Goal: Information Seeking & Learning: Find specific fact

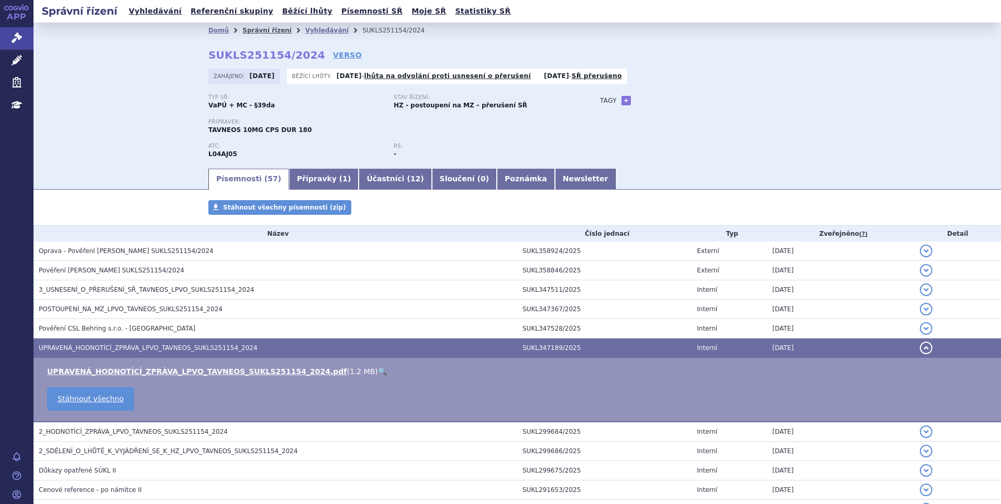
click at [249, 34] on link "Správní řízení" at bounding box center [266, 30] width 49 height 7
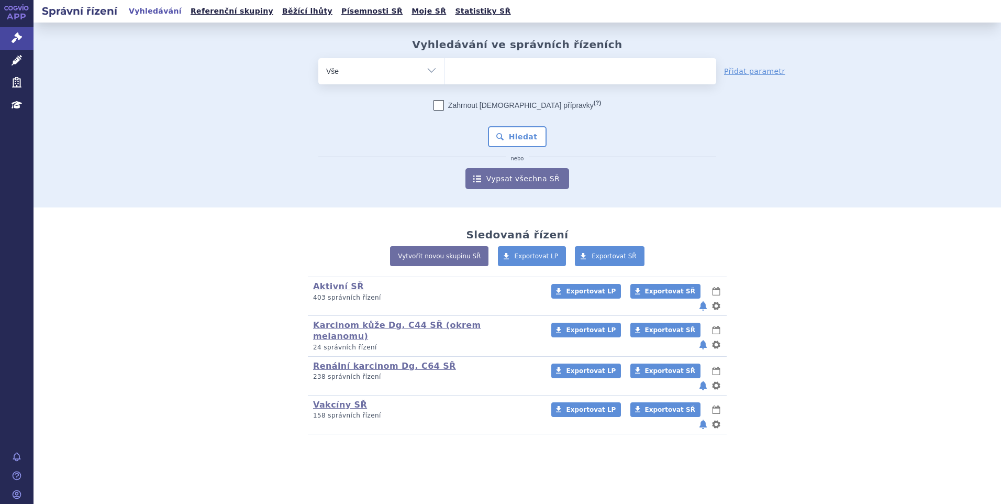
click at [491, 63] on ul at bounding box center [580, 69] width 272 height 22
click at [444, 63] on select at bounding box center [444, 71] width 1 height 26
type input "vy"
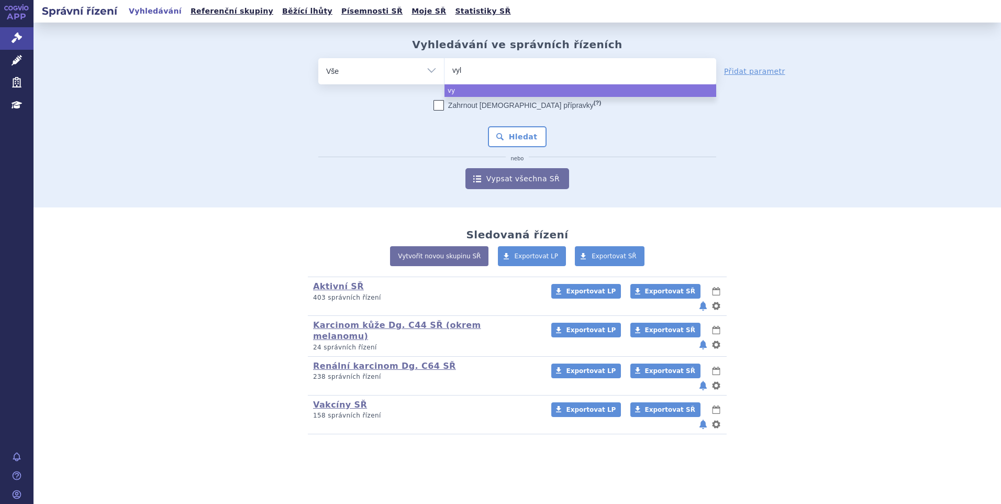
type input "vylo"
type input "vyloy"
select select "vyloy"
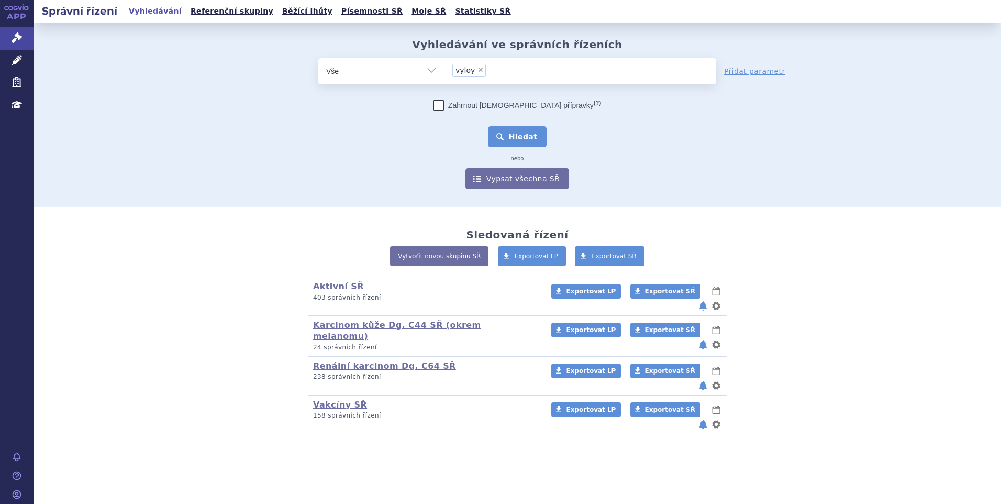
click at [529, 130] on button "Hledat" at bounding box center [517, 136] width 59 height 21
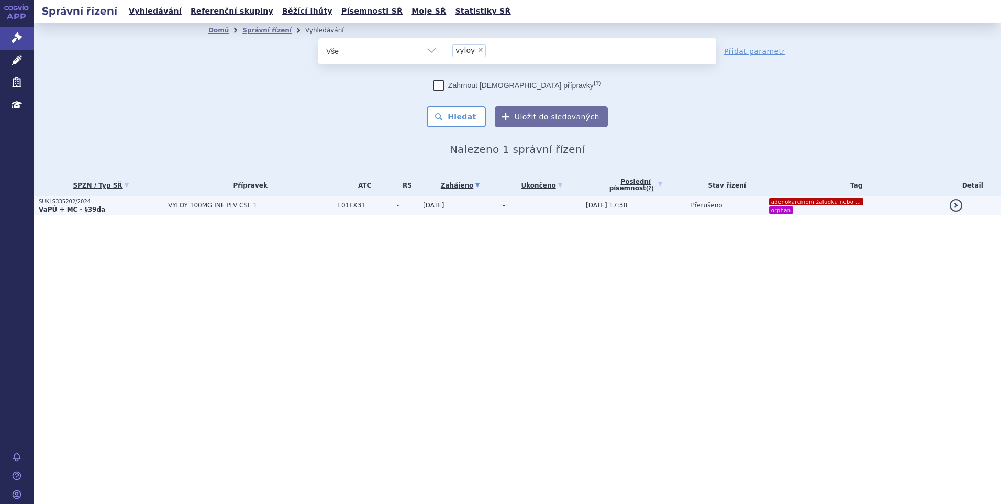
click at [392, 202] on td "-" at bounding box center [405, 205] width 26 height 19
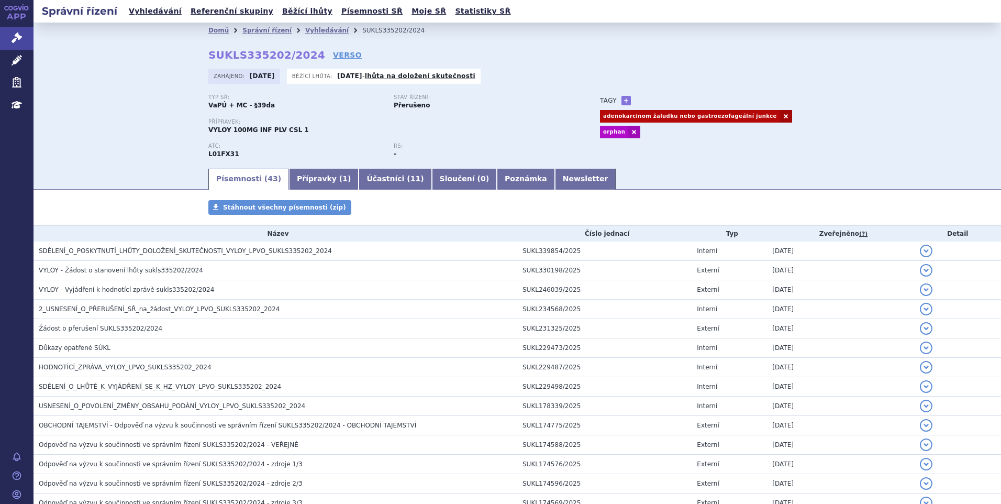
click at [347, 38] on div "Domů Správní řízení Vyhledávání SUKLS335202/2024 SUKLS335202/2024 VERSO Zahájen…" at bounding box center [517, 102] width 660 height 129
click at [404, 31] on li "SUKLS335202/2024" at bounding box center [400, 31] width 76 height 16
drag, startPoint x: 395, startPoint y: 31, endPoint x: 339, endPoint y: 32, distance: 55.5
click at [362, 32] on li "SUKLS335202/2024" at bounding box center [400, 31] width 76 height 16
copy li "SUKLS335202/2024"
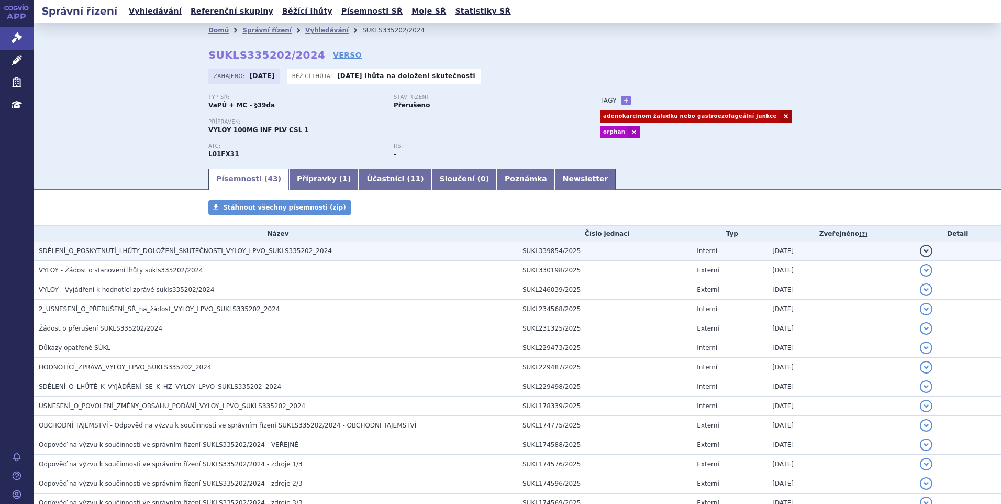
click at [207, 253] on span "SDĚLENÍ_O_POSKYTNUTÍ_LHŮTY_DOLOŽENÍ_SKUTEČNOSTI_VYLOY_LPVO_SUKLS335202_2024" at bounding box center [185, 250] width 293 height 7
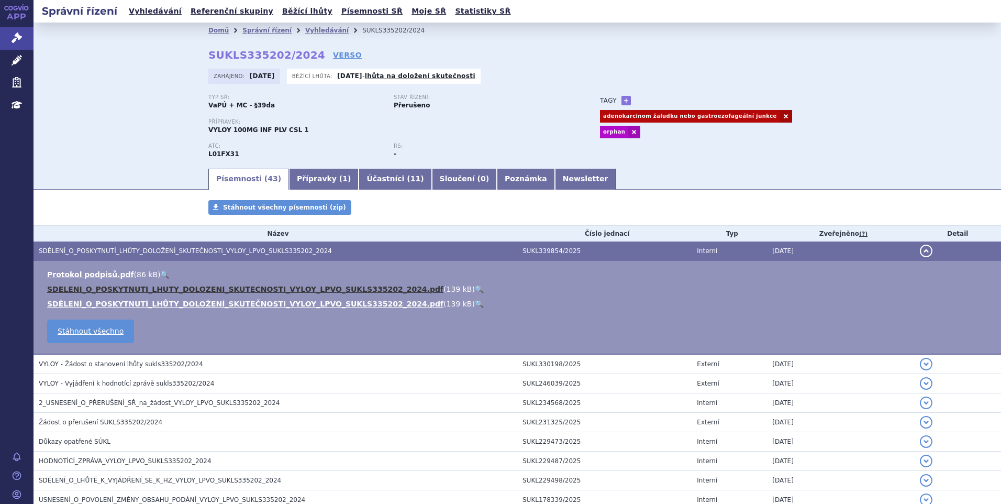
click at [293, 286] on link "SDELENI_O_POSKYTNUTI_LHUTY_DOLOZENI_SKUTECNOSTI_VYLOY_LPVO_SUKLS335202_2024.pdf" at bounding box center [245, 289] width 396 height 8
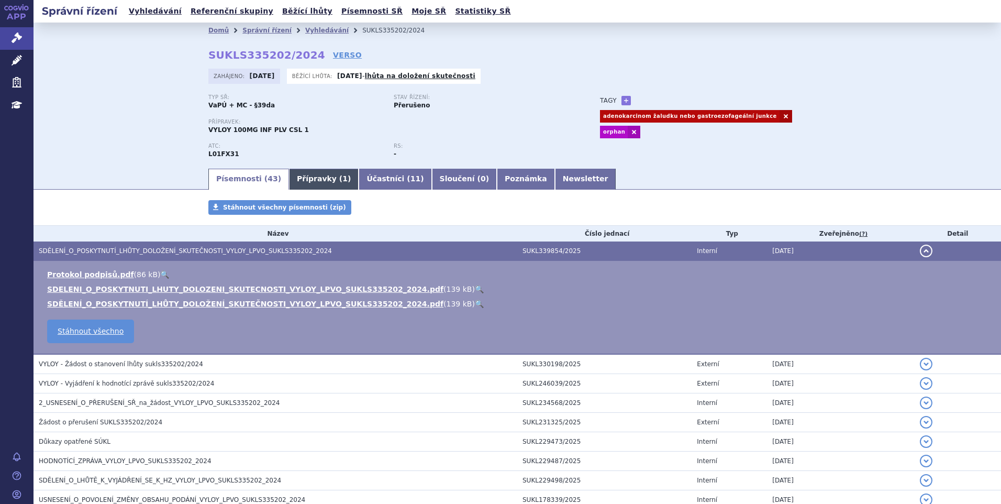
click at [306, 180] on link "Přípravky ( 1 )" at bounding box center [324, 179] width 70 height 21
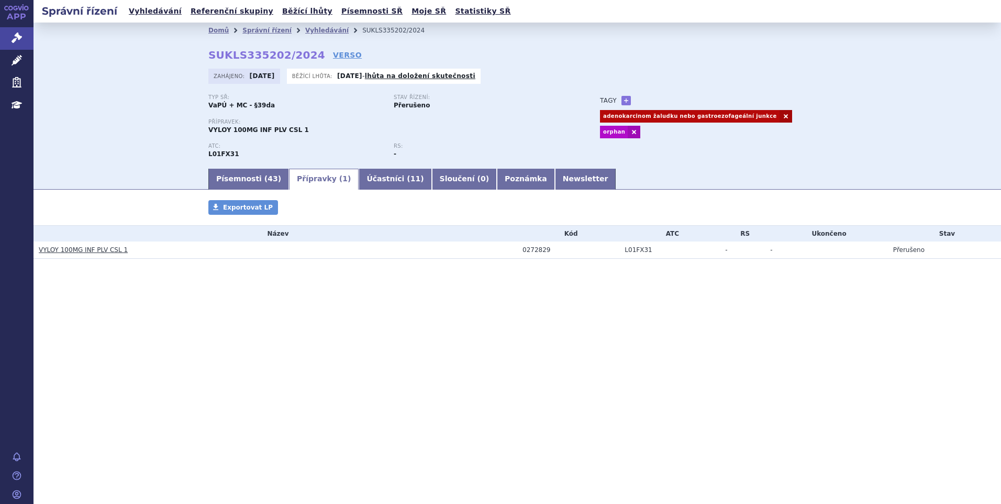
click at [543, 248] on div "0272829" at bounding box center [570, 249] width 97 height 7
click at [542, 248] on div "0272829" at bounding box center [570, 249] width 97 height 7
drag, startPoint x: 152, startPoint y: 251, endPoint x: 60, endPoint y: 256, distance: 92.8
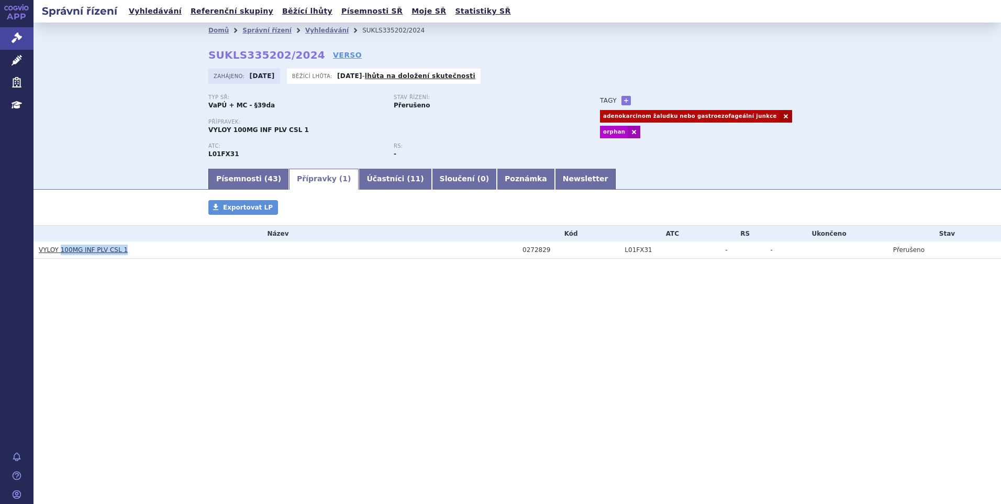
click at [60, 256] on td "VYLOY 100MG INF PLV CSL 1" at bounding box center [276, 249] width 484 height 17
copy link "100MG INF PLV CSL 1"
drag, startPoint x: 36, startPoint y: 253, endPoint x: 58, endPoint y: 256, distance: 22.2
click at [58, 256] on td "VYLOY 100MG INF PLV CSL 1" at bounding box center [276, 249] width 484 height 17
copy link "VYLOY"
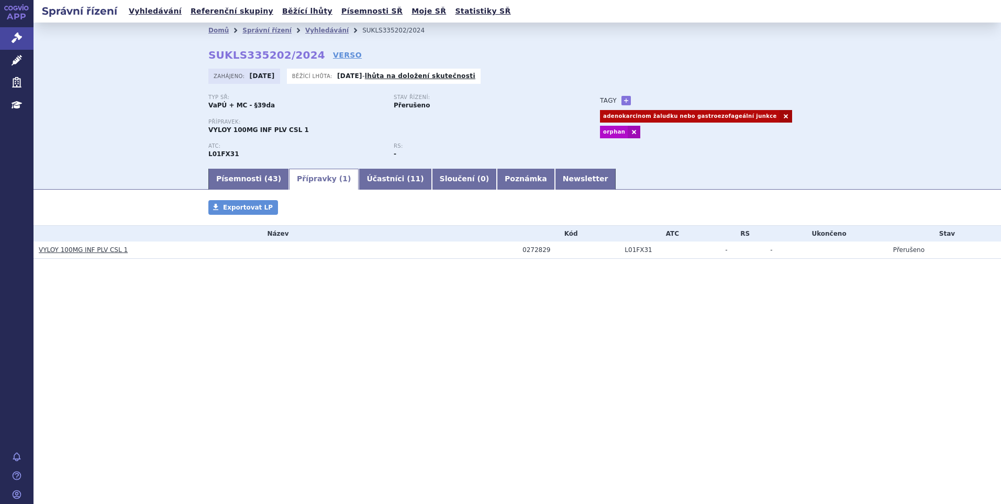
click at [230, 354] on div "Správní řízení Vyhledávání Referenční skupiny Běžící lhůty Písemnosti SŘ Moje S…" at bounding box center [517, 252] width 967 height 504
click at [230, 183] on link "Písemnosti ( 43 )" at bounding box center [248, 179] width 81 height 21
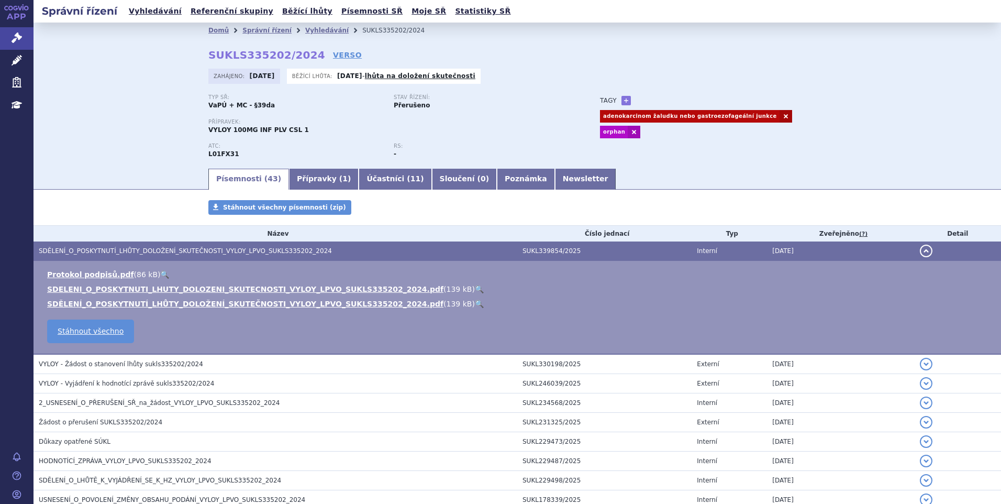
click at [527, 74] on div "Zahájeno: 20.12.2024 Běžící lhůta: 01.10.2025 - lhůta na doložení skutečnosti" at bounding box center [517, 79] width 618 height 20
drag, startPoint x: 426, startPoint y: 29, endPoint x: 332, endPoint y: 30, distance: 93.2
click at [332, 30] on ul "Domů Správní řízení Vyhledávání SUKLS335202/2024" at bounding box center [517, 31] width 618 height 16
copy ul "Vyhledávání SUKLS335202/2024"
drag, startPoint x: 177, startPoint y: 69, endPoint x: 113, endPoint y: 96, distance: 70.1
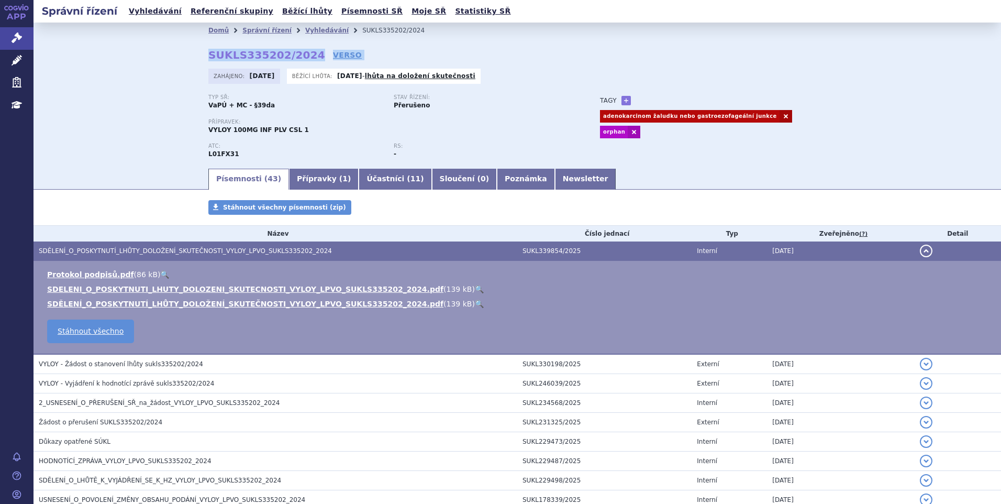
click at [171, 72] on div "Domů Správní řízení Vyhledávání SUKLS335202/2024 SUKLS335202/2024 VERSO Zahájen…" at bounding box center [517, 95] width 967 height 144
